Goal: Task Accomplishment & Management: Complete application form

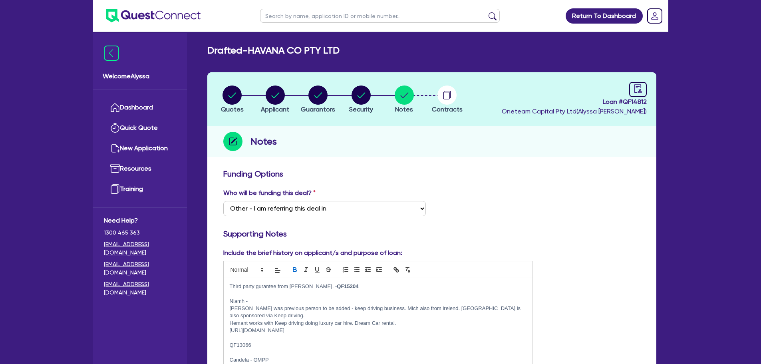
select select "Other"
click at [146, 111] on link "Dashboard" at bounding box center [140, 107] width 72 height 20
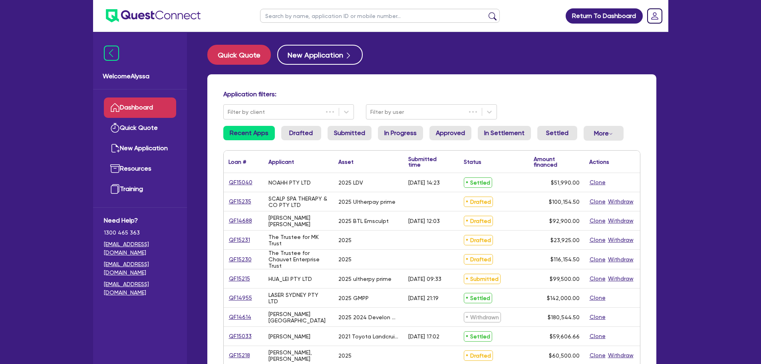
click at [324, 12] on input "text" at bounding box center [380, 16] width 240 height 14
type input "[PERSON_NAME]"
click at [486, 12] on button "submit" at bounding box center [492, 17] width 13 height 11
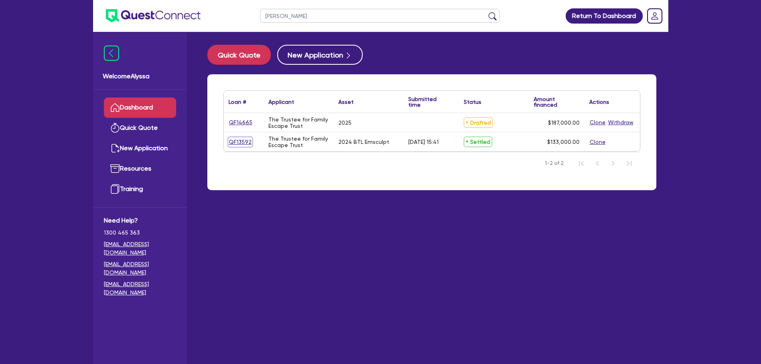
click at [239, 143] on link "QF13592" at bounding box center [241, 141] width 24 height 9
select select "TERTIARY_ASSETS"
select select "BEAUTY_EQUIPMENT"
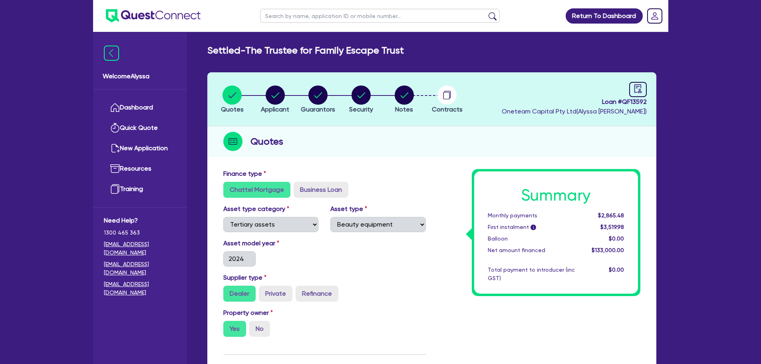
click at [328, 18] on input "text" at bounding box center [380, 16] width 240 height 14
click at [272, 111] on span "Applicant" at bounding box center [275, 109] width 28 height 8
select select "TRUST"
select select "COMPANY"
select select "HEALTH_BEAUTY"
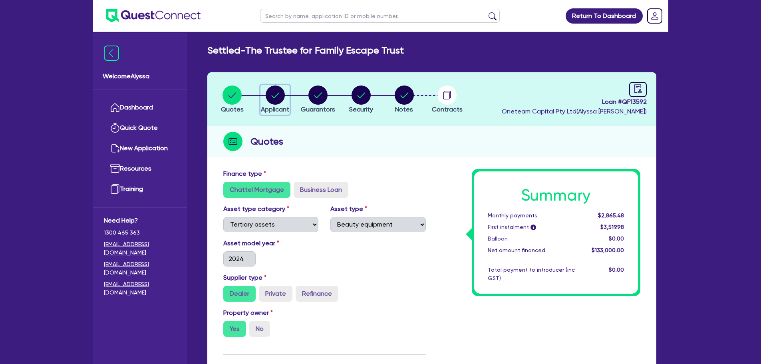
select select "HAIR_BEAUTY_SALONS"
select select "QLD"
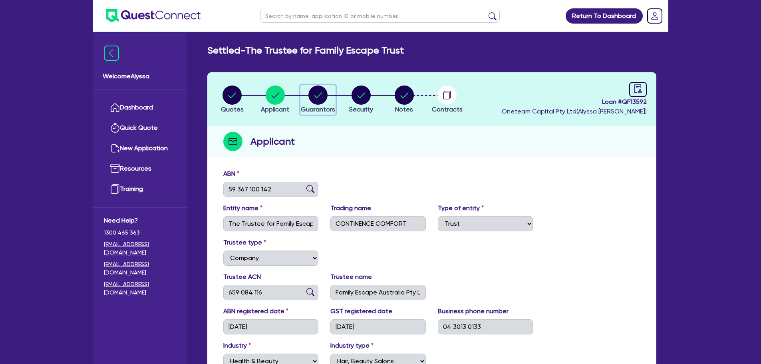
click at [312, 96] on circle "button" at bounding box center [317, 94] width 19 height 19
select select "MRS"
select select "QLD"
select select "MARRIED"
select select "QLD"
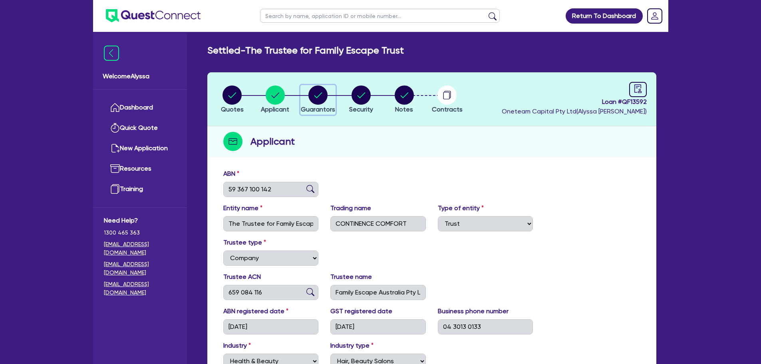
select select "VEHICLE"
select select "CASH"
select select "OTHER"
select select "HOUSEHOLD_PERSONAL"
select select "VEHICLE_LOAN"
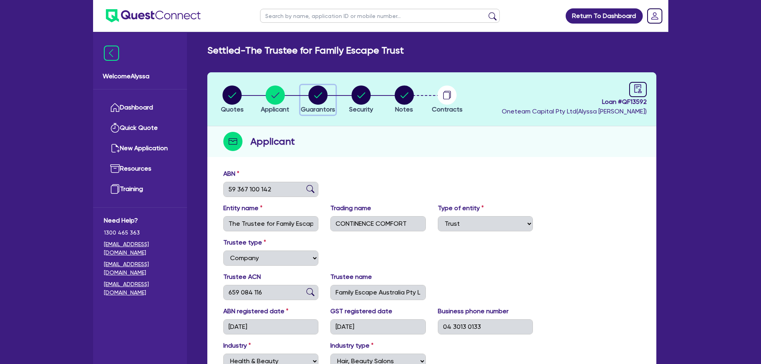
select select "CREDIT_CARD"
select select "MR"
select select "QLD"
select select "MARRIED"
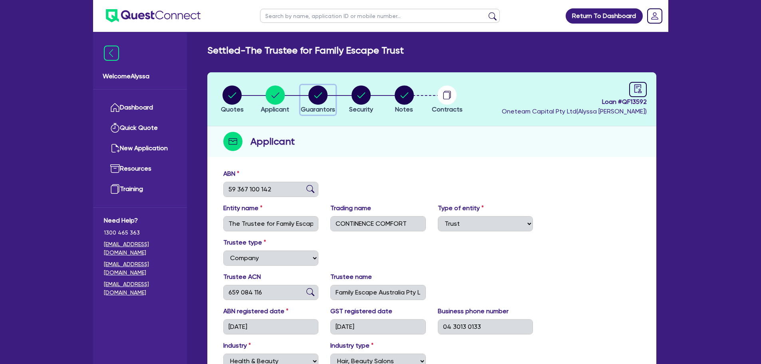
select select "QLD"
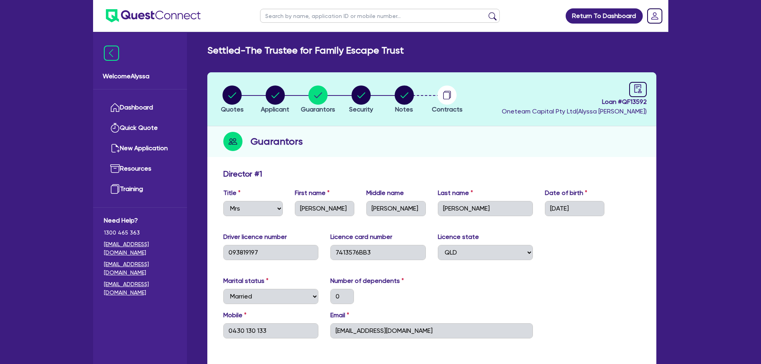
click at [287, 17] on input "text" at bounding box center [380, 16] width 240 height 14
click at [405, 105] on span "Notes" at bounding box center [404, 109] width 18 height 8
select select "Other"
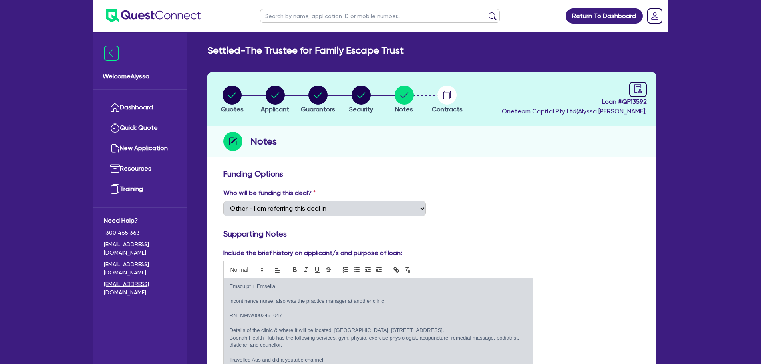
drag, startPoint x: 293, startPoint y: 17, endPoint x: 288, endPoint y: 17, distance: 4.8
click at [288, 17] on input "text" at bounding box center [380, 16] width 240 height 14
type input "[PERSON_NAME]"
click button "submit" at bounding box center [492, 17] width 13 height 11
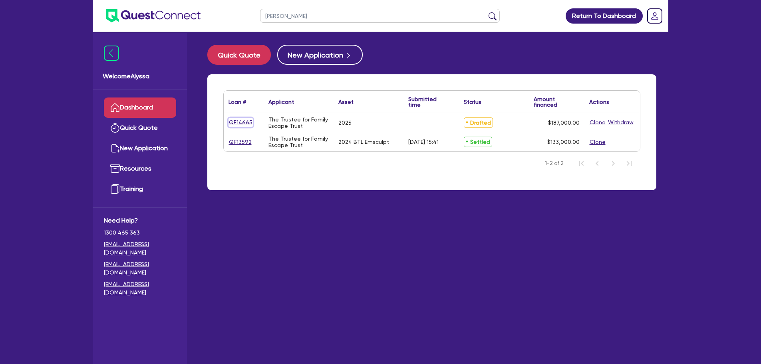
click at [241, 121] on link "QF14665" at bounding box center [241, 122] width 24 height 9
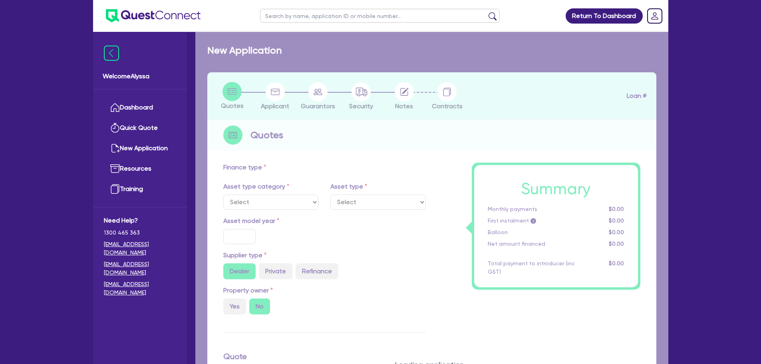
select select "TERTIARY_ASSETS"
type input "2025"
type input "187,000"
type input "17.49"
select select "BEAUTY_EQUIPMENT"
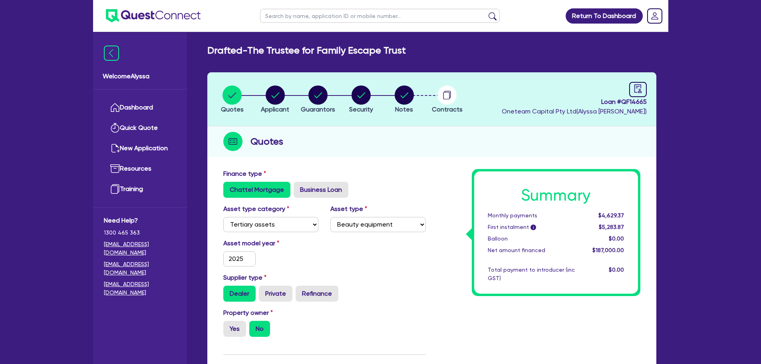
click at [415, 104] on li "Notes" at bounding box center [404, 99] width 43 height 28
click at [406, 99] on circle "button" at bounding box center [404, 94] width 19 height 19
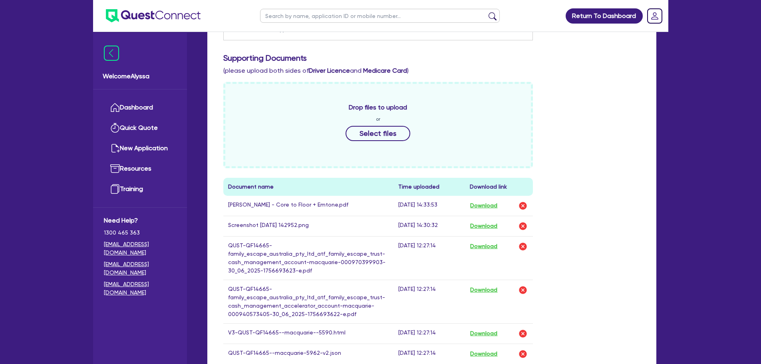
scroll to position [338, 0]
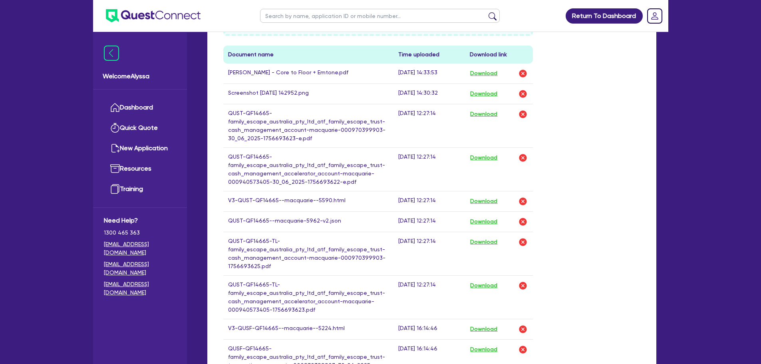
scroll to position [456, 0]
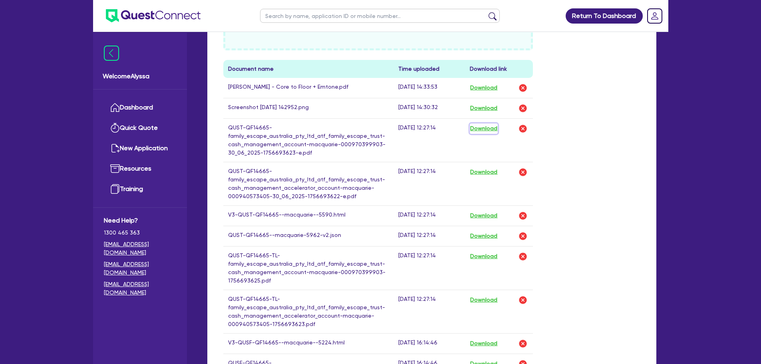
click at [494, 127] on button "Download" at bounding box center [484, 128] width 28 height 10
click at [483, 171] on button "Download" at bounding box center [484, 172] width 28 height 10
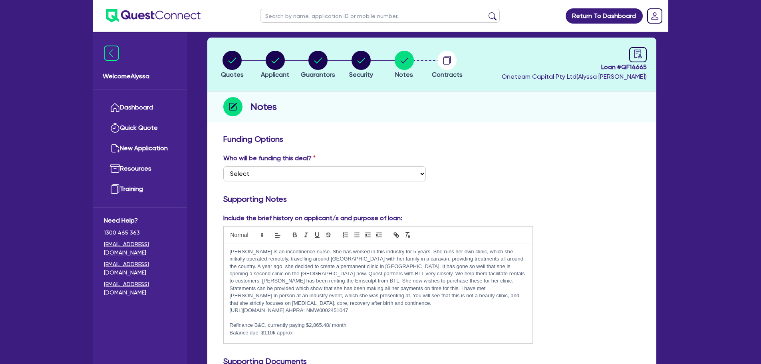
scroll to position [0, 0]
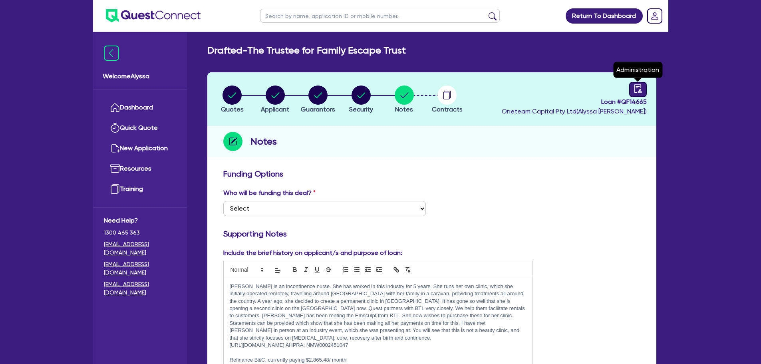
click at [639, 92] on icon "audit" at bounding box center [638, 88] width 9 height 9
select select "DRAFTED_NEW"
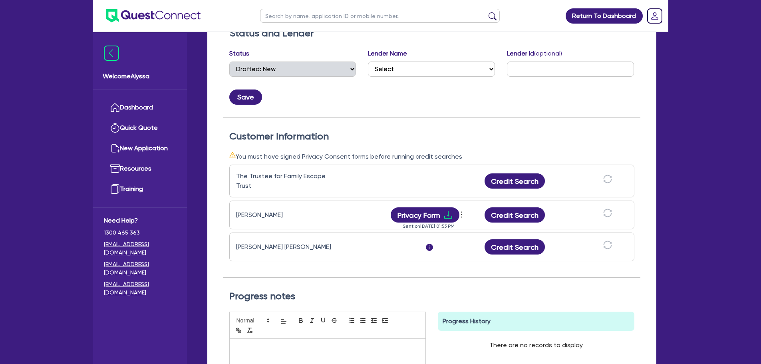
scroll to position [141, 0]
click at [425, 214] on button "Privacy Form" at bounding box center [425, 215] width 69 height 15
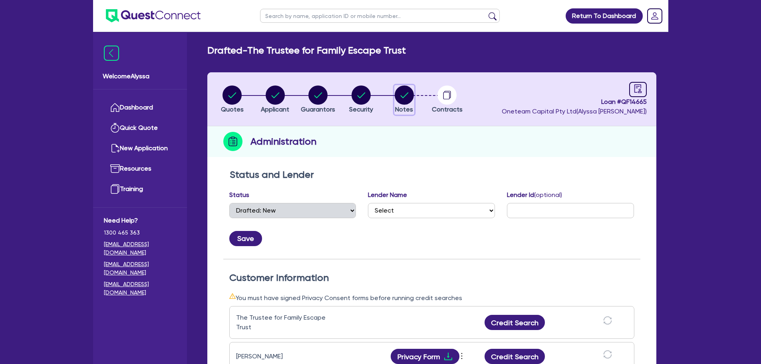
click at [403, 108] on span "Notes" at bounding box center [404, 109] width 18 height 8
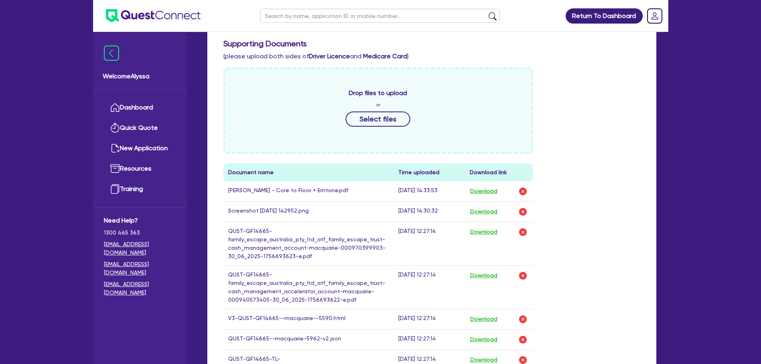
scroll to position [353, 0]
click at [495, 319] on button "Download" at bounding box center [484, 319] width 28 height 10
click at [147, 107] on link "Dashboard" at bounding box center [140, 107] width 72 height 20
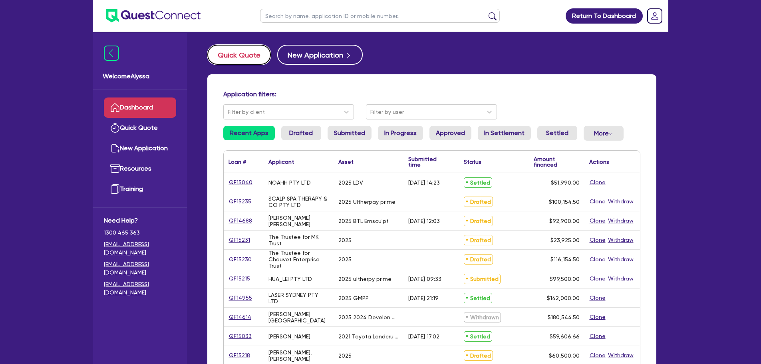
click at [238, 54] on button "Quick Quote" at bounding box center [239, 55] width 64 height 20
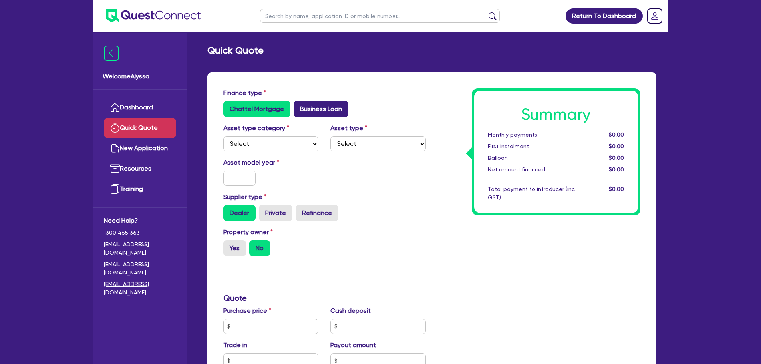
click at [314, 112] on label "Business Loan" at bounding box center [321, 109] width 55 height 16
click at [299, 106] on input "Business Loan" at bounding box center [296, 103] width 5 height 5
radio input "true"
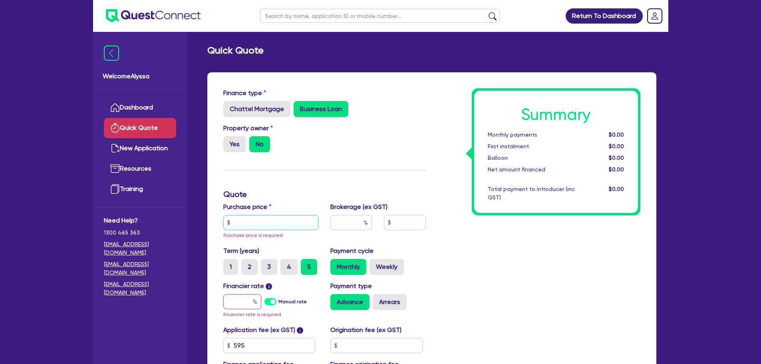
click at [235, 228] on input "text" at bounding box center [270, 222] width 95 height 15
type input "3"
paste input "4,152.5"
click at [265, 220] on input "4,152.5" at bounding box center [270, 222] width 95 height 15
drag, startPoint x: 265, startPoint y: 221, endPoint x: 224, endPoint y: 219, distance: 41.2
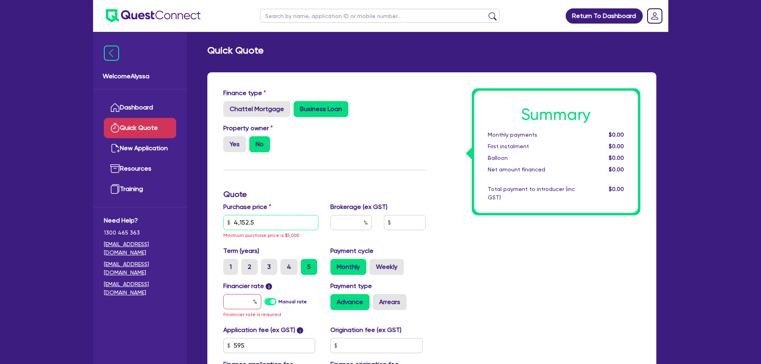
click at [224, 219] on input "4,152.5" at bounding box center [270, 222] width 95 height 15
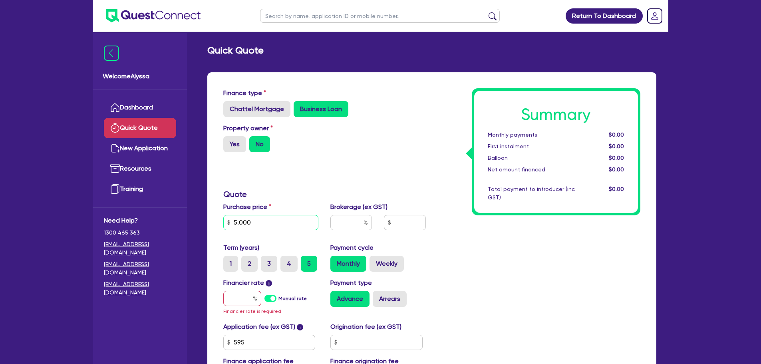
type input "5,000"
click at [240, 290] on div "Financier rate i Manual rate Financier rate is required" at bounding box center [270, 297] width 107 height 38
click at [239, 300] on input "text" at bounding box center [242, 298] width 38 height 15
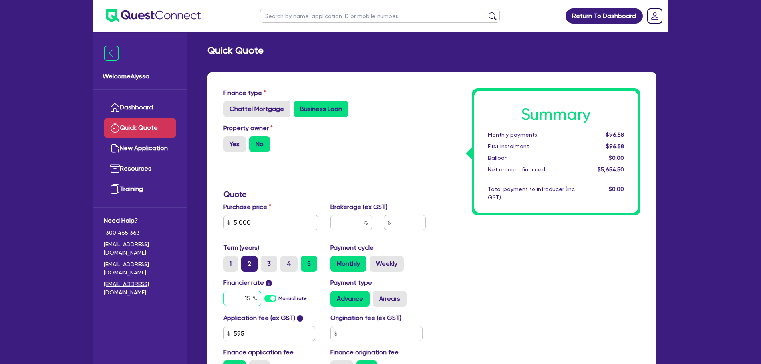
type input "15"
click at [251, 260] on label "2" at bounding box center [249, 264] width 16 height 16
click at [247, 260] on input "2" at bounding box center [243, 258] width 5 height 5
radio input "true"
click at [472, 282] on div "Summary Monthly payments $270.79 First instalment $270.79 Balloon $0.00 Net amo…" at bounding box center [539, 235] width 215 height 294
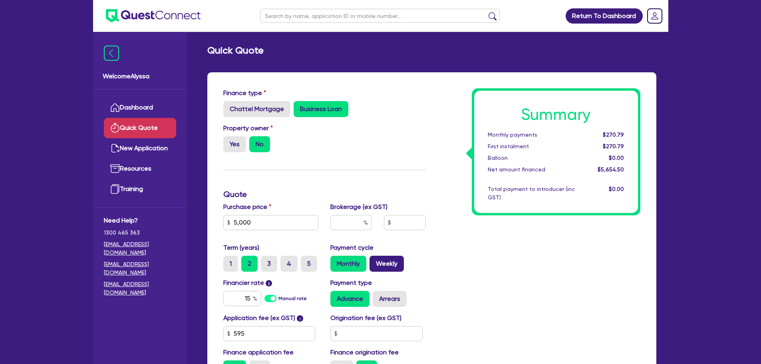
click at [379, 265] on label "Weekly" at bounding box center [387, 264] width 34 height 16
click at [375, 261] on input "Weekly" at bounding box center [372, 258] width 5 height 5
radio input "true"
click at [258, 224] on input "5,000" at bounding box center [270, 222] width 95 height 15
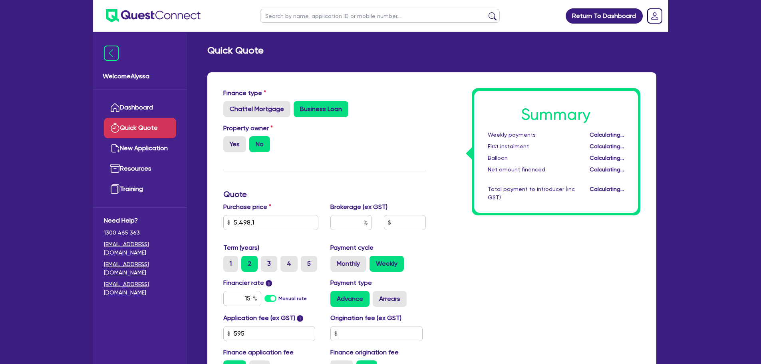
click at [342, 191] on h3 "Quote" at bounding box center [324, 194] width 203 height 10
click at [253, 223] on input "5,498.1" at bounding box center [270, 222] width 95 height 15
click at [434, 274] on div "Summary Weekly payments $68.37 First instalment $68.37 Balloon $0.00 Net amount…" at bounding box center [539, 235] width 215 height 294
drag, startPoint x: 277, startPoint y: 223, endPoint x: 190, endPoint y: 219, distance: 87.6
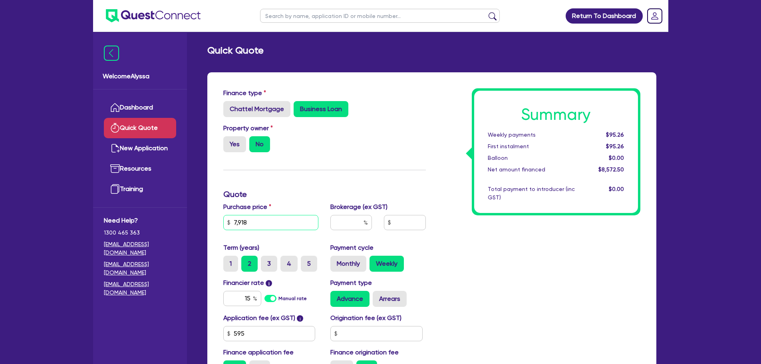
click at [190, 219] on div "Welcome Alyssa Dashboard Quick Quote New Application Ref Company Ref Salesperso…" at bounding box center [380, 236] width 575 height 472
paste input "30,543"
type input "30,543"
click at [311, 264] on label "5" at bounding box center [309, 264] width 16 height 16
click at [306, 261] on input "5" at bounding box center [303, 258] width 5 height 5
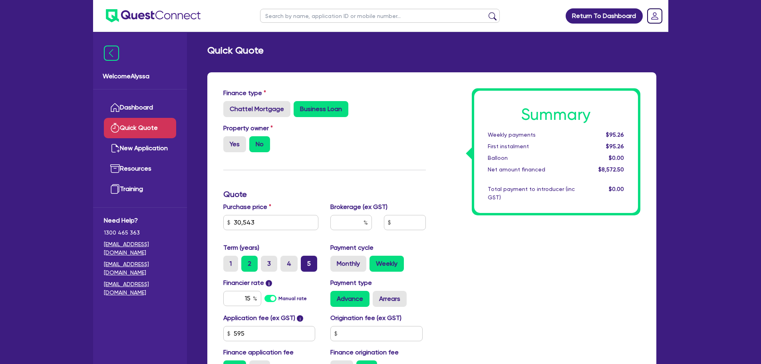
radio input "true"
click at [249, 292] on input "15" at bounding box center [242, 298] width 38 height 15
click at [276, 11] on input "text" at bounding box center [380, 16] width 240 height 14
type input "[PERSON_NAME]"
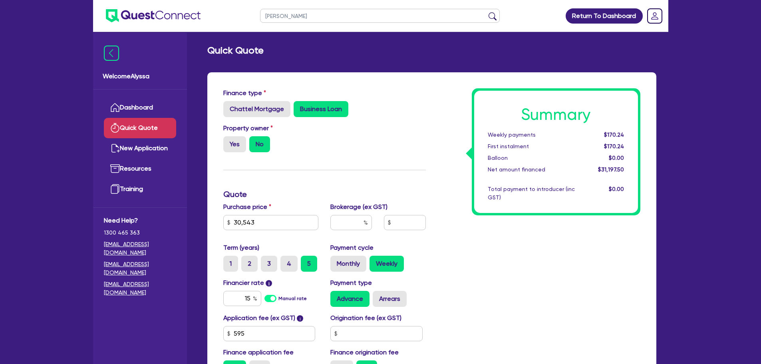
click button "submit" at bounding box center [492, 17] width 13 height 11
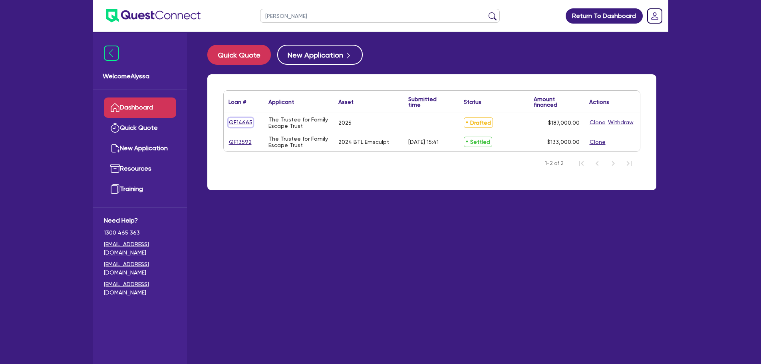
click at [239, 120] on link "QF14665" at bounding box center [241, 122] width 24 height 9
select select "TERTIARY_ASSETS"
select select "BEAUTY_EQUIPMENT"
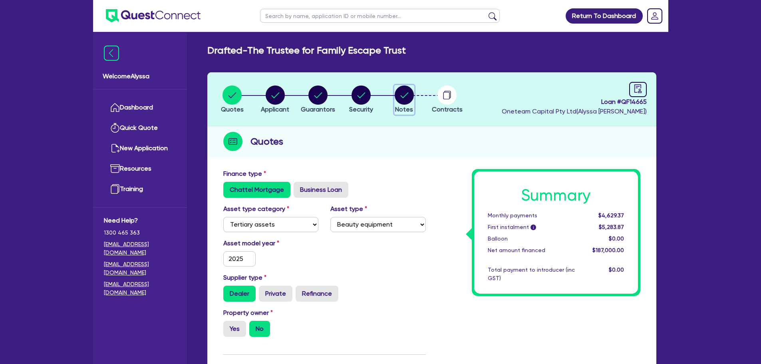
click at [402, 98] on circle "button" at bounding box center [404, 94] width 19 height 19
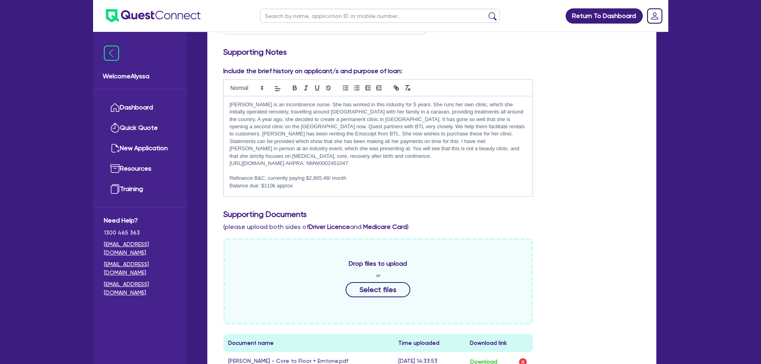
scroll to position [182, 0]
click at [311, 192] on p at bounding box center [378, 192] width 297 height 7
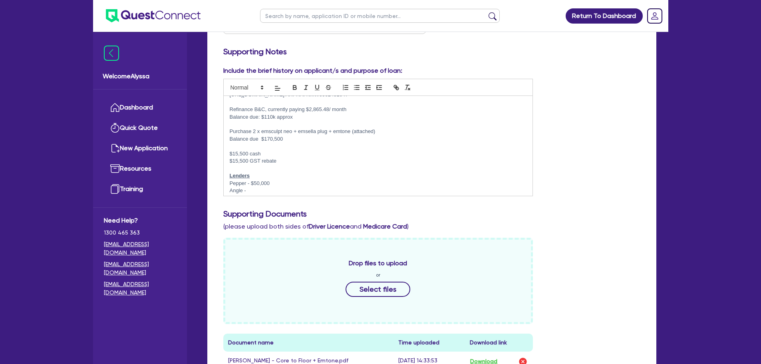
scroll to position [53, 0]
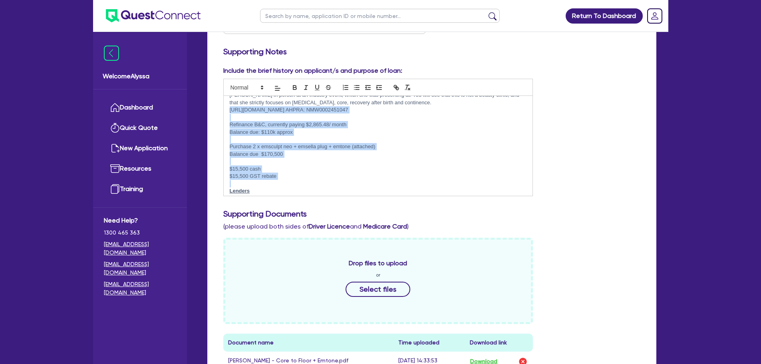
drag, startPoint x: 281, startPoint y: 176, endPoint x: 217, endPoint y: 113, distance: 90.7
click at [272, 147] on p "Purchase 2 x emsculpt neo + emsella plug + emtone (attached)" at bounding box center [378, 146] width 297 height 7
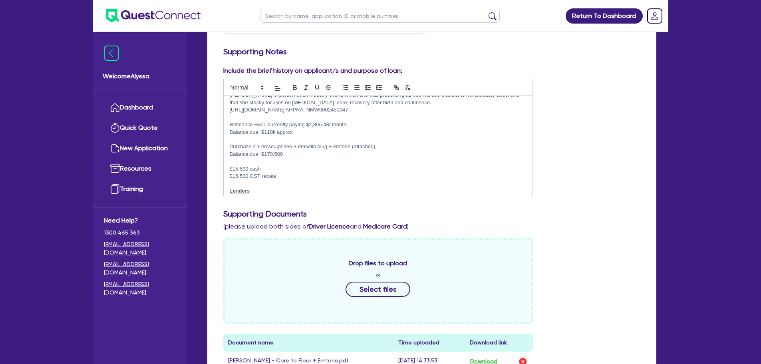
drag, startPoint x: 280, startPoint y: 175, endPoint x: 215, endPoint y: 123, distance: 84.2
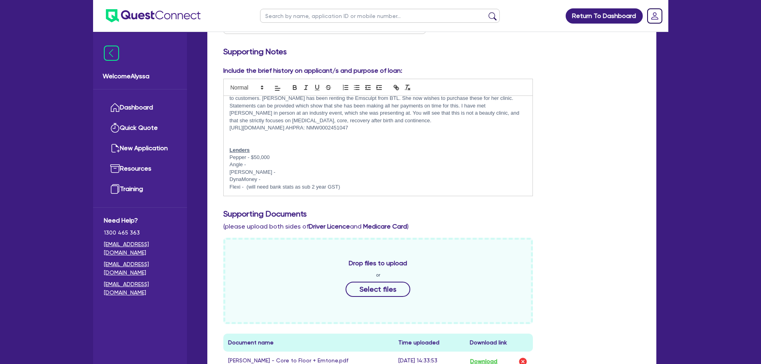
scroll to position [35, 0]
click at [241, 141] on p at bounding box center [378, 142] width 297 height 7
drag, startPoint x: 276, startPoint y: 153, endPoint x: 260, endPoint y: 154, distance: 16.5
click at [260, 154] on div "[PERSON_NAME] is an incontinence nurse. She has worked in this industry for 5 y…" at bounding box center [378, 146] width 309 height 100
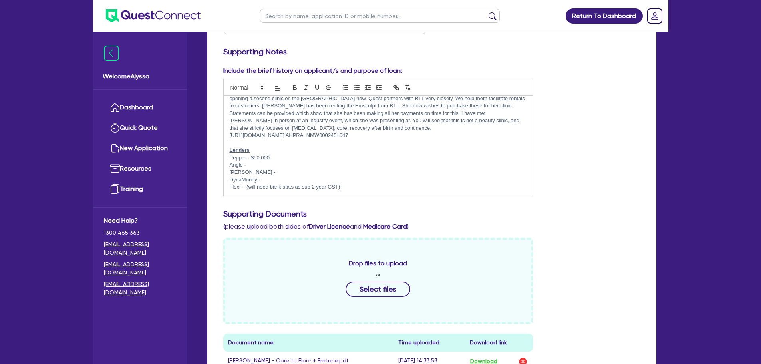
click at [273, 156] on p "Pepper - $50,000" at bounding box center [378, 157] width 297 height 7
drag, startPoint x: 273, startPoint y: 156, endPoint x: 232, endPoint y: 159, distance: 41.2
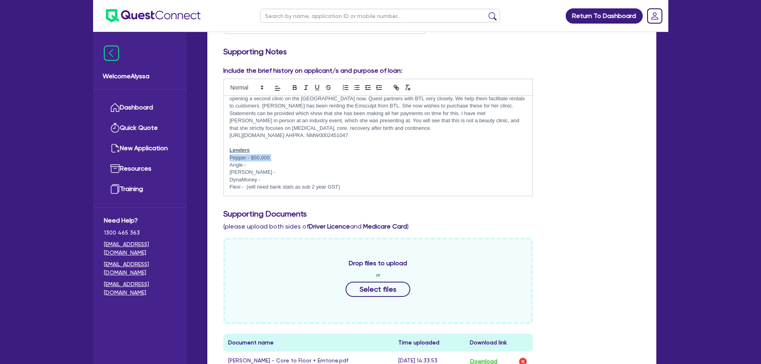
click at [232, 159] on p "Pepper - $50,000" at bounding box center [378, 157] width 297 height 7
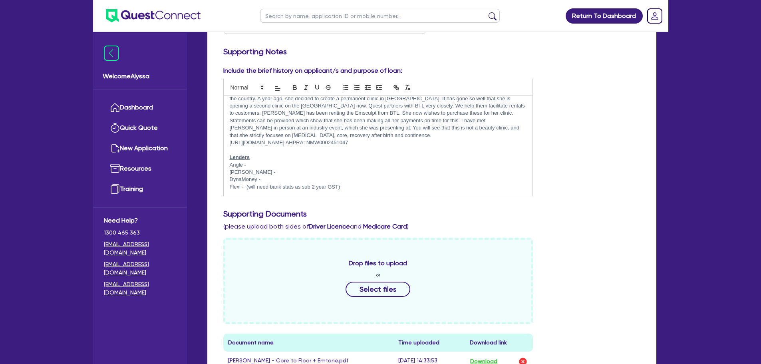
click at [252, 164] on p "Angle -" at bounding box center [378, 164] width 297 height 7
click at [256, 171] on p "[PERSON_NAME] -" at bounding box center [378, 172] width 297 height 7
click at [264, 181] on p "DynaMoney -" at bounding box center [378, 179] width 297 height 7
click at [270, 163] on p "Angle - $55,000" at bounding box center [378, 164] width 297 height 7
click at [255, 165] on p "Angle - $55,000" at bounding box center [378, 164] width 297 height 7
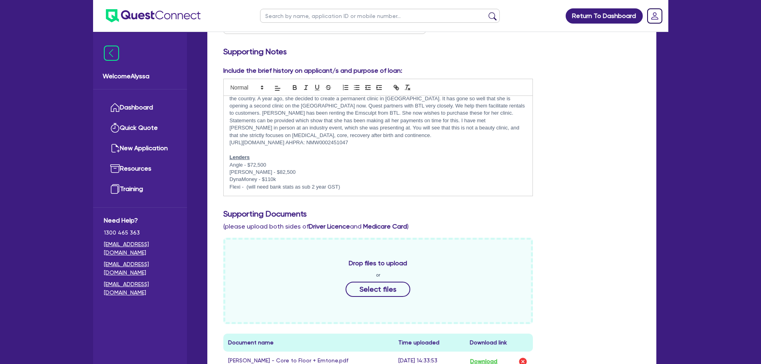
click at [277, 162] on p "Angle - $72,500" at bounding box center [378, 164] width 297 height 7
click at [274, 168] on p "Angle - $72,500 (neto increase" at bounding box center [378, 164] width 297 height 7
click at [312, 165] on p "Angle - $72,500 (need to increase" at bounding box center [378, 164] width 297 height 7
drag, startPoint x: 344, startPoint y: 186, endPoint x: 220, endPoint y: 188, distance: 123.9
click at [220, 188] on div "Include the brief history on applicant/s and purpose of loan: [URL][DOMAIN_NAME…" at bounding box center [378, 131] width 322 height 130
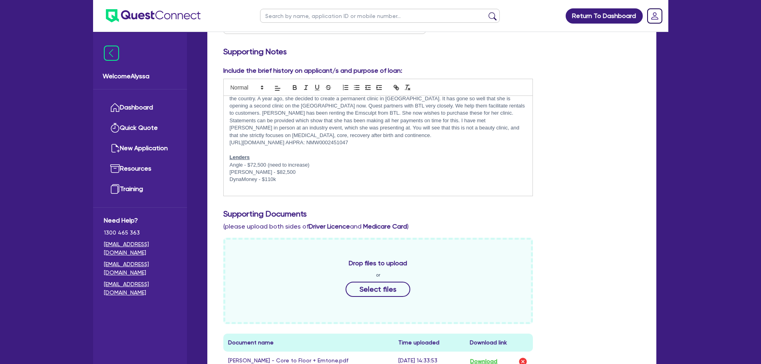
click at [305, 178] on p "DynaMoney - $110k" at bounding box center [378, 179] width 297 height 7
click at [275, 174] on p "[PERSON_NAME] - $82,500" at bounding box center [378, 172] width 297 height 7
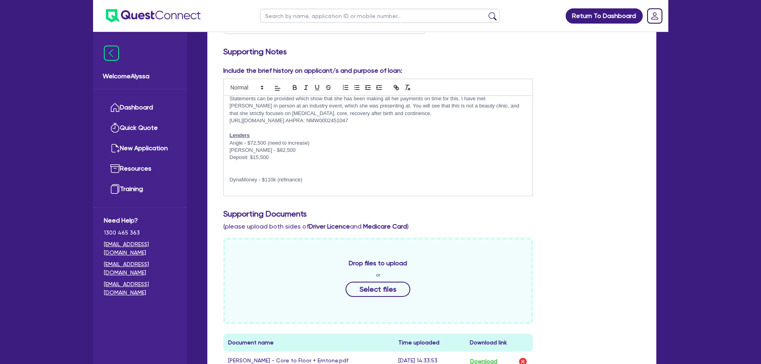
scroll to position [35, 0]
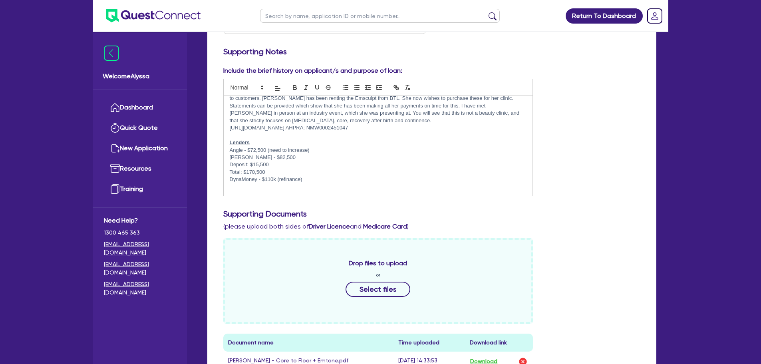
click at [282, 166] on p "Deposit: $15,500" at bounding box center [378, 164] width 297 height 7
click at [274, 172] on p "Total: $170,500" at bounding box center [378, 172] width 297 height 7
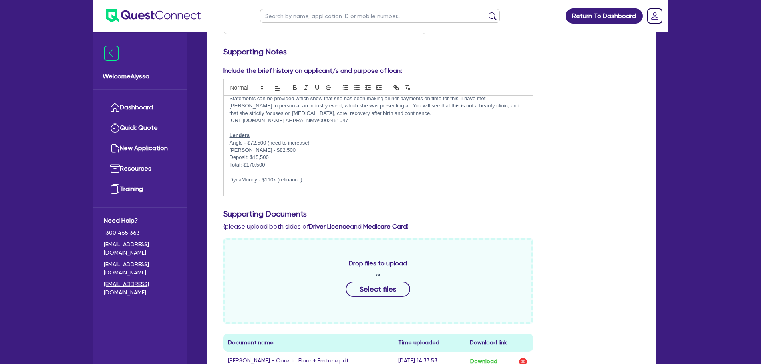
click at [272, 157] on p "Deposit: $15,500" at bounding box center [378, 157] width 297 height 7
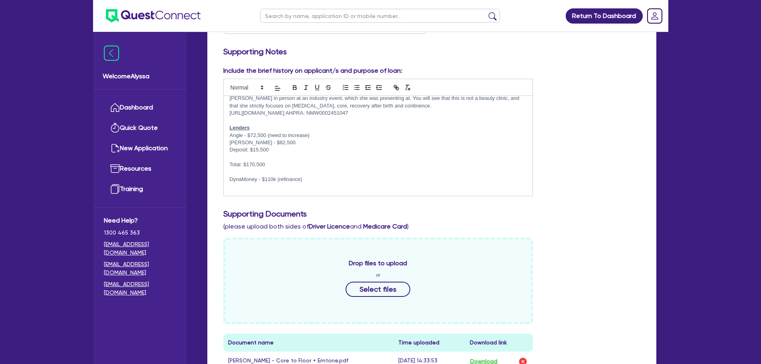
click at [276, 171] on p at bounding box center [378, 172] width 297 height 7
drag, startPoint x: 270, startPoint y: 163, endPoint x: 228, endPoint y: 158, distance: 41.9
click at [228, 158] on div "[PERSON_NAME] is an incontinence nurse. She has worked in this industry for 5 y…" at bounding box center [378, 146] width 309 height 100
click at [294, 85] on icon "button" at bounding box center [294, 86] width 3 height 2
click at [244, 155] on p at bounding box center [378, 157] width 297 height 7
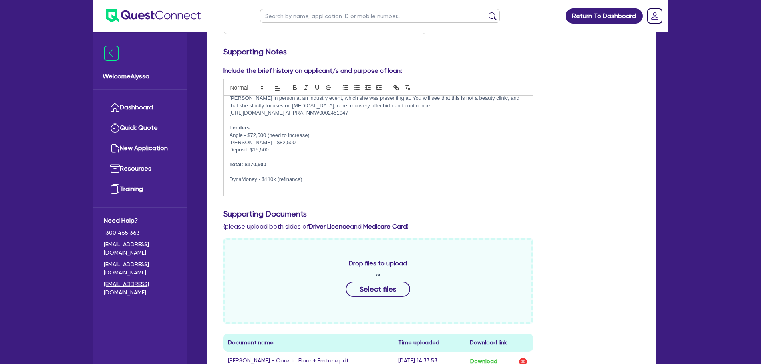
scroll to position [42, 0]
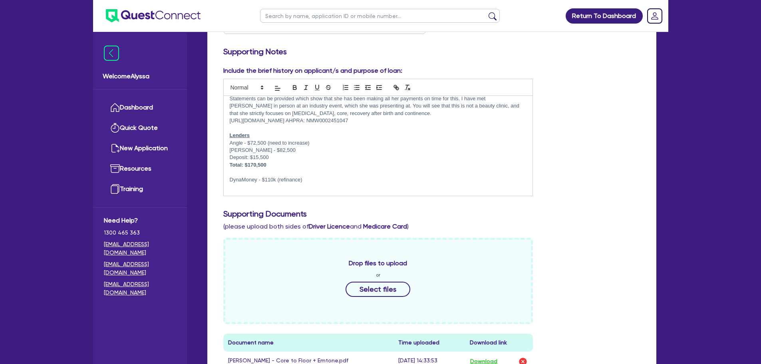
click at [277, 175] on p at bounding box center [378, 172] width 297 height 7
click at [299, 183] on p "DynaMoney - $110k (refinance)" at bounding box center [378, 179] width 297 height 7
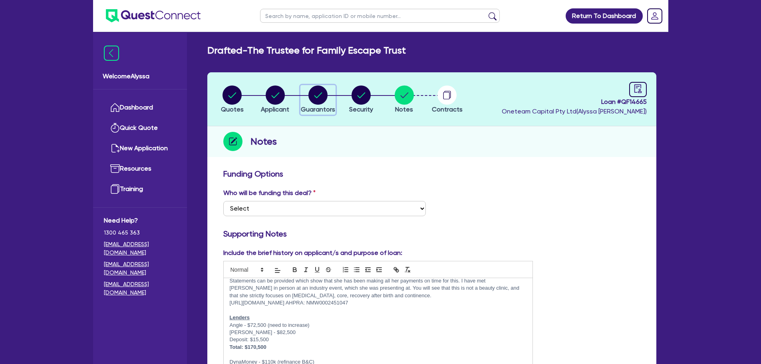
click at [325, 91] on circle "button" at bounding box center [317, 94] width 19 height 19
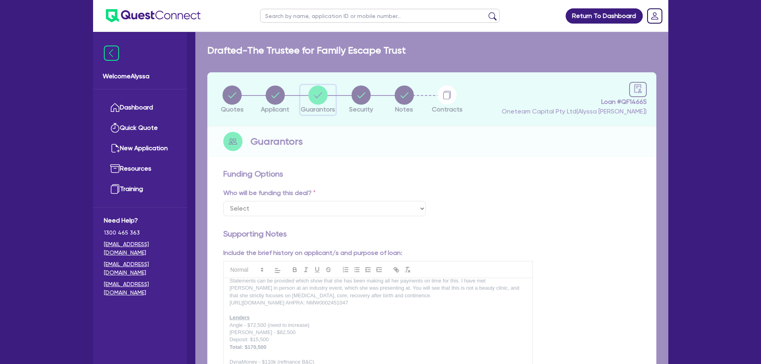
select select "MRS"
select select "QLD"
select select "MARRIED"
select select "QLD"
select select "VEHICLE"
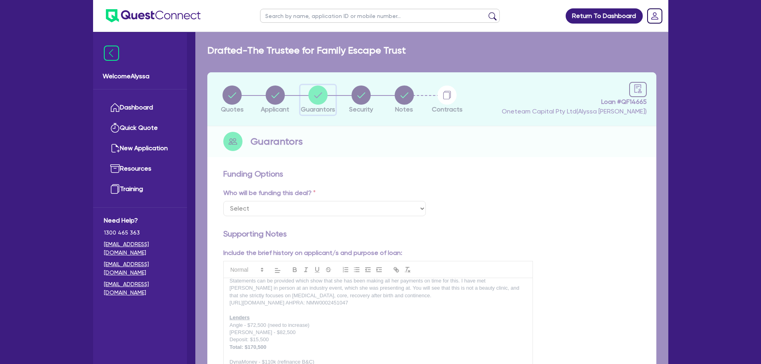
select select "CASH"
select select "OTHER"
select select "HOUSEHOLD_PERSONAL"
select select "VEHICLE_LOAN"
select select "CREDIT_CARD"
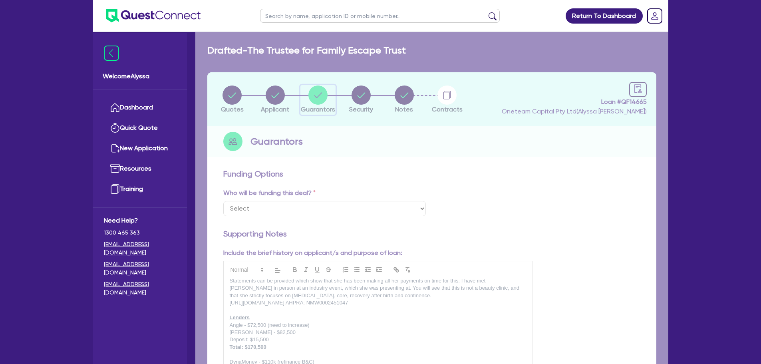
select select "CREDIT_CARD"
select select "MR"
select select "QLD"
select select "MARRIED"
select select "QLD"
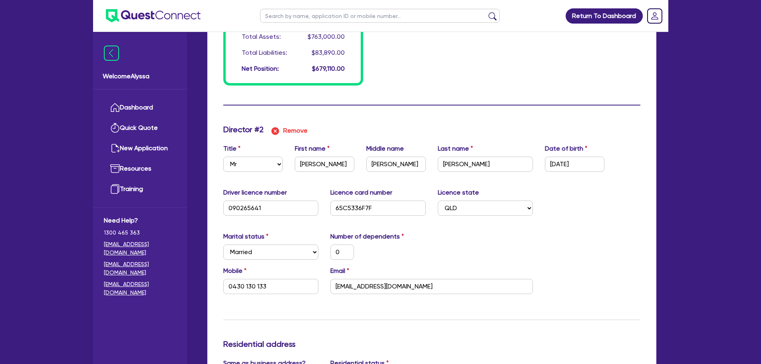
scroll to position [827, 0]
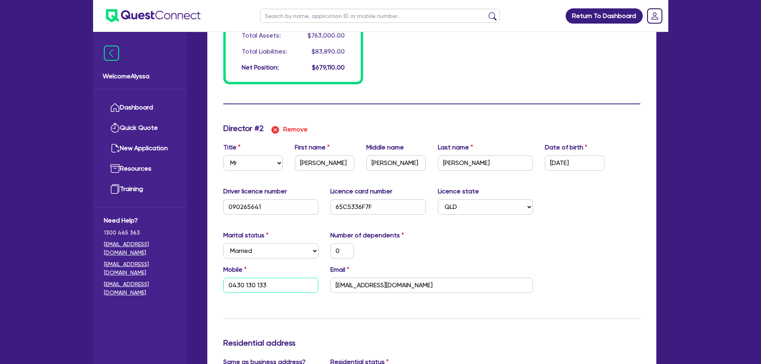
drag, startPoint x: 275, startPoint y: 286, endPoint x: 206, endPoint y: 290, distance: 68.8
click at [206, 290] on div "Quotes Applicant [GEOGRAPHIC_DATA] Security Notes Contracts Loan # QF14665 Onet…" at bounding box center [431, 49] width 461 height 1609
paste input "23 008 819"
type input "0"
type input "0430130133"
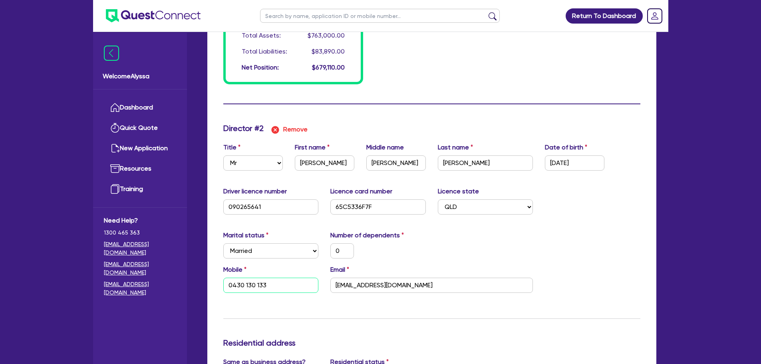
type input "205000"
type input "60000"
type input "438000"
type input "60000"
type input "72890"
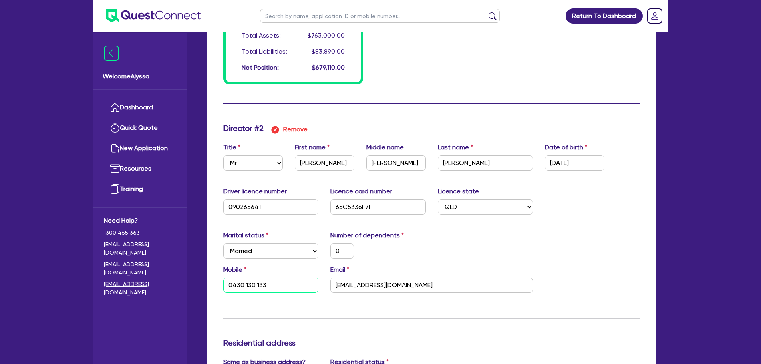
type input "1635"
type input "6000"
type input "5000"
type input "0"
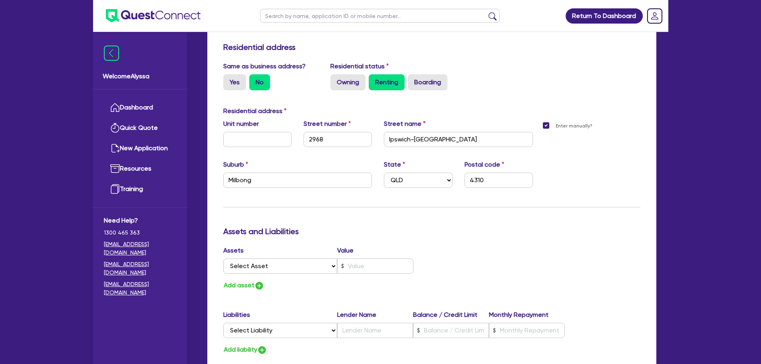
scroll to position [1356, 0]
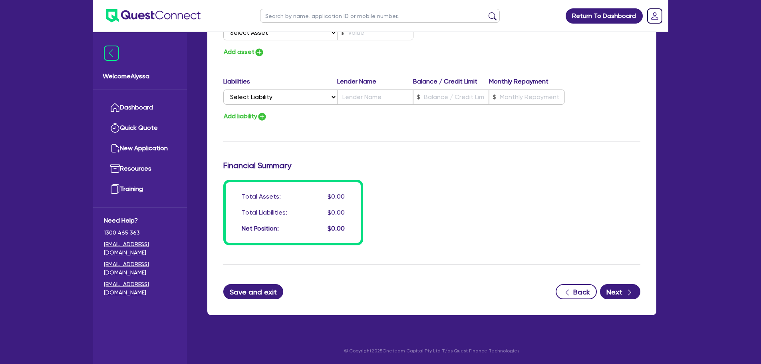
type input "0423 008 819"
click at [261, 291] on button "Save and exit" at bounding box center [253, 291] width 60 height 15
type input "0"
type input "0430 130 133"
type input "205,000"
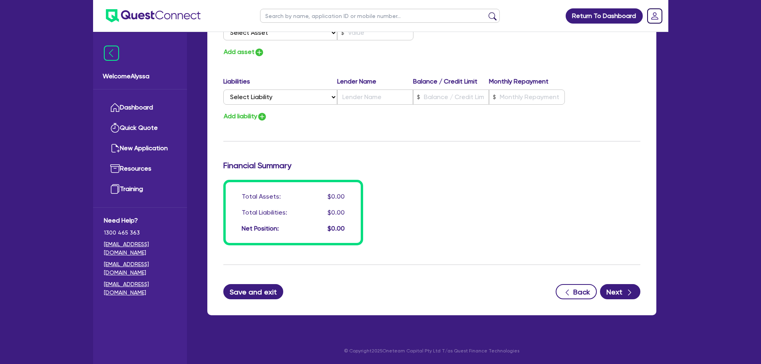
type input "60,000"
type input "438,000"
type input "60,000"
type input "72,890"
type input "1,635"
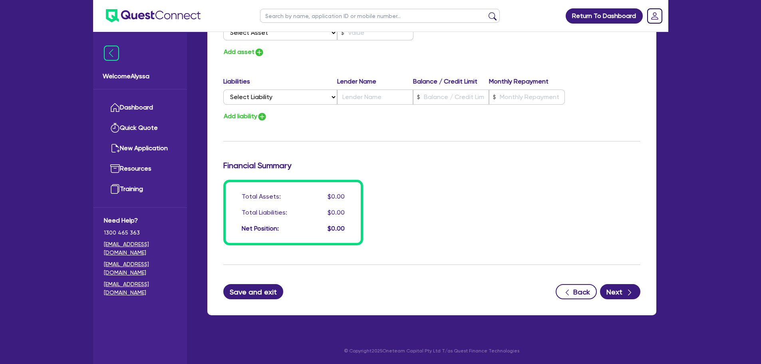
type input "6,000"
type input "5,000"
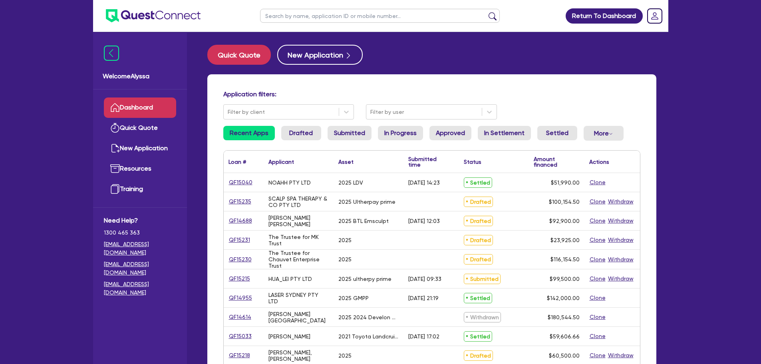
click at [276, 19] on input "text" at bounding box center [380, 16] width 240 height 14
type input "[PERSON_NAME]"
click at [486, 12] on button "submit" at bounding box center [492, 17] width 13 height 11
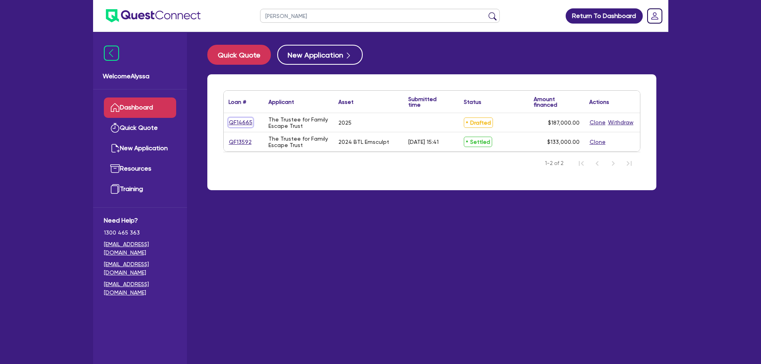
click at [238, 118] on link "QF14665" at bounding box center [241, 122] width 24 height 9
select select "TERTIARY_ASSETS"
select select "BEAUTY_EQUIPMENT"
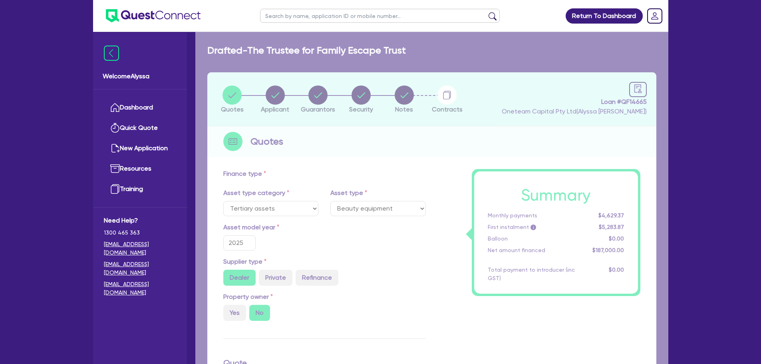
type input "187,000"
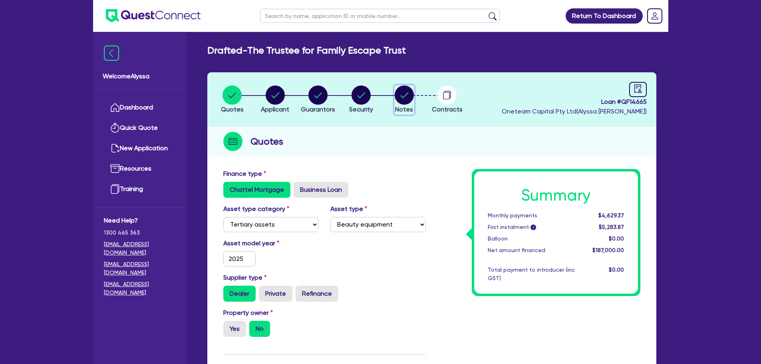
click at [407, 95] on circle "button" at bounding box center [404, 94] width 19 height 19
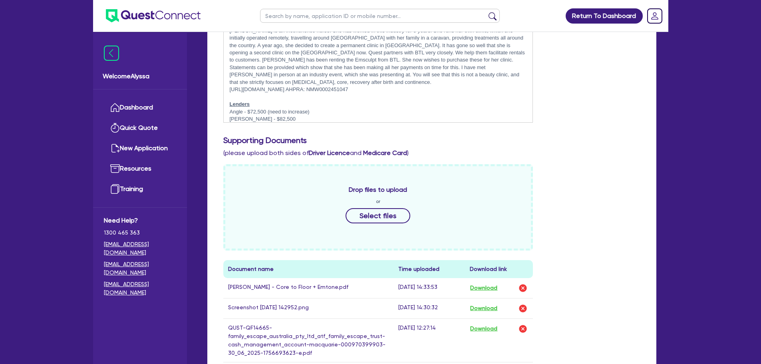
scroll to position [255, 0]
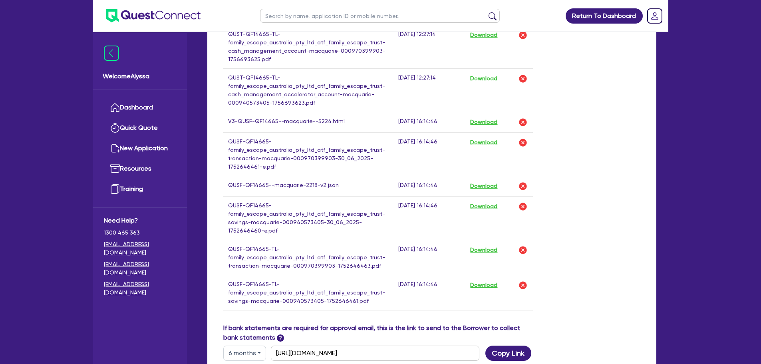
scroll to position [708, 0]
